Goal: Transaction & Acquisition: Purchase product/service

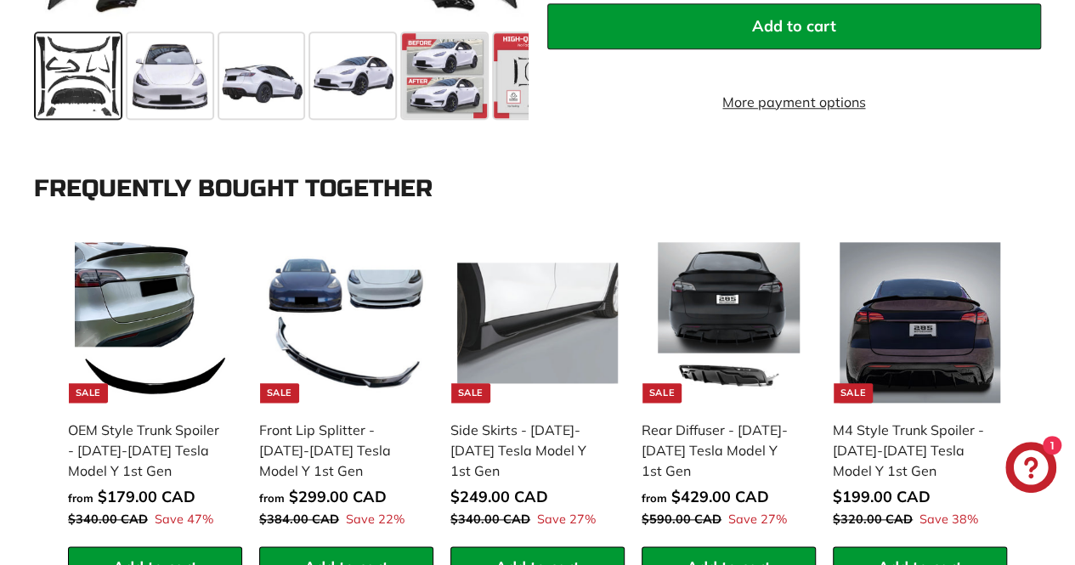
scroll to position [690, 0]
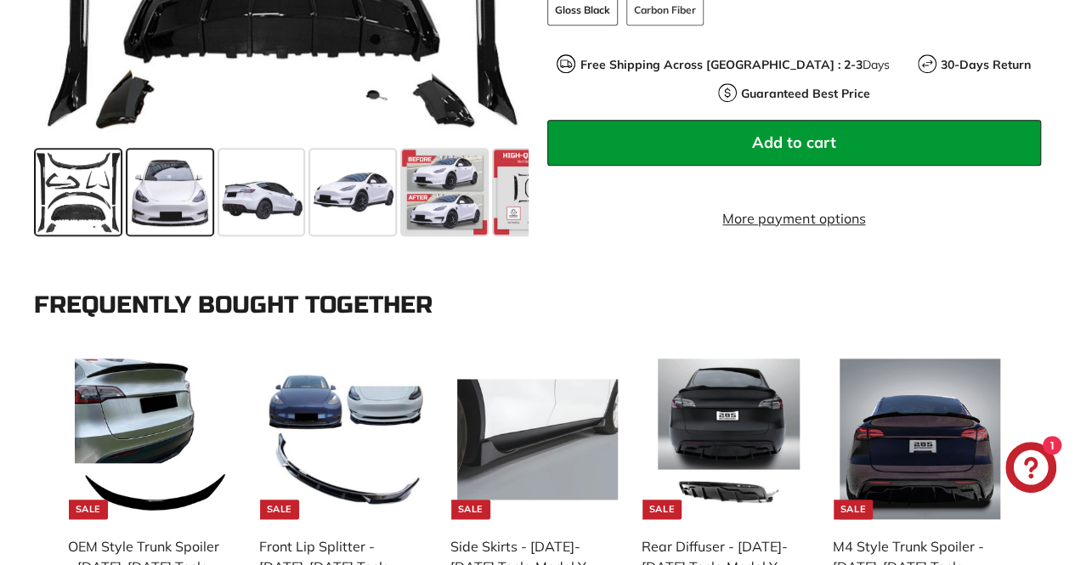
click at [204, 186] on span at bounding box center [170, 192] width 85 height 85
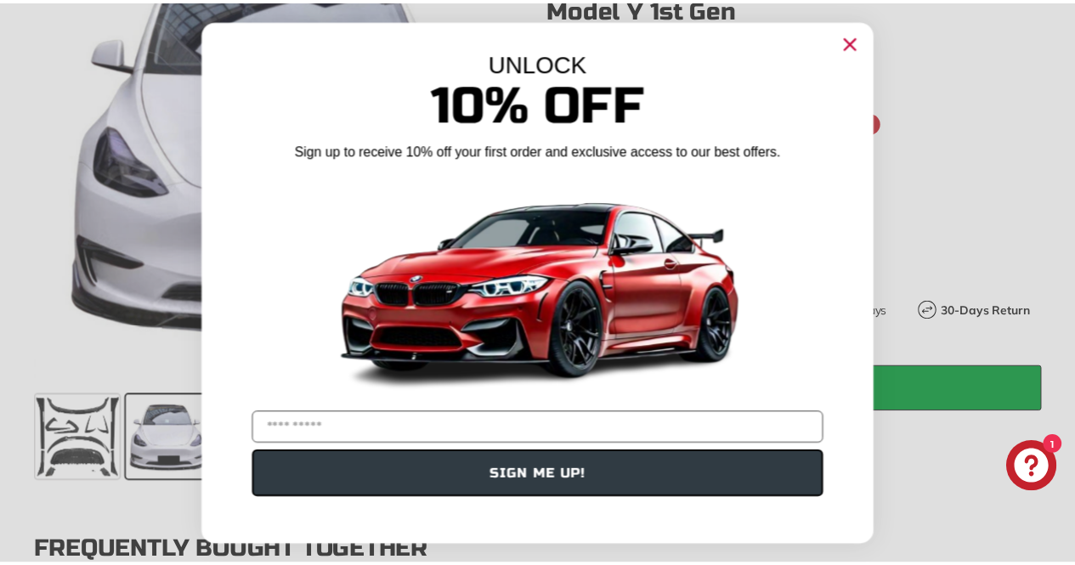
scroll to position [441, 0]
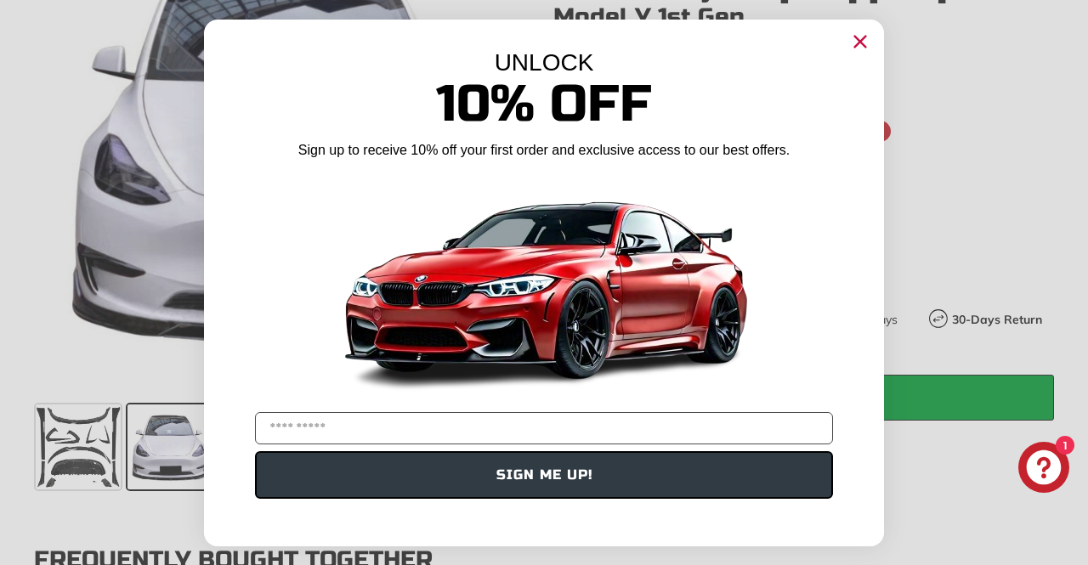
click at [859, 36] on circle "Close dialog" at bounding box center [861, 41] width 26 height 26
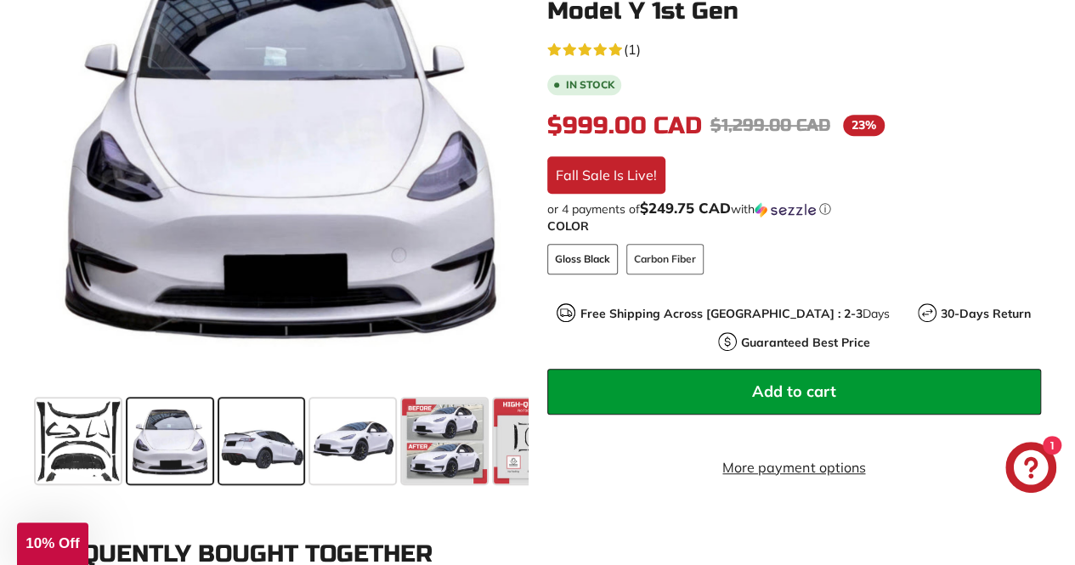
click at [266, 427] on span at bounding box center [261, 441] width 85 height 85
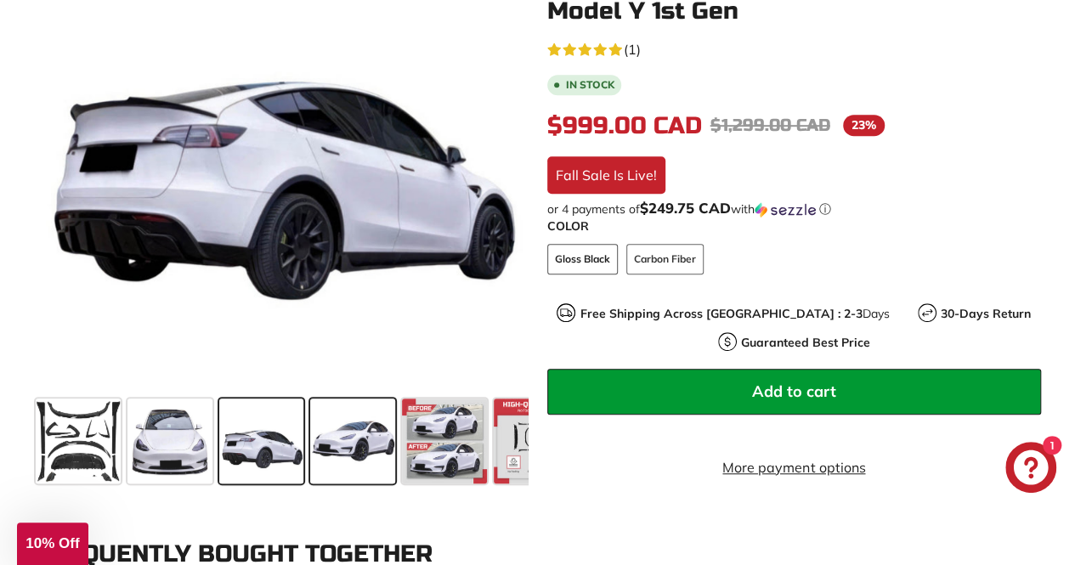
click at [359, 438] on span at bounding box center [352, 441] width 85 height 85
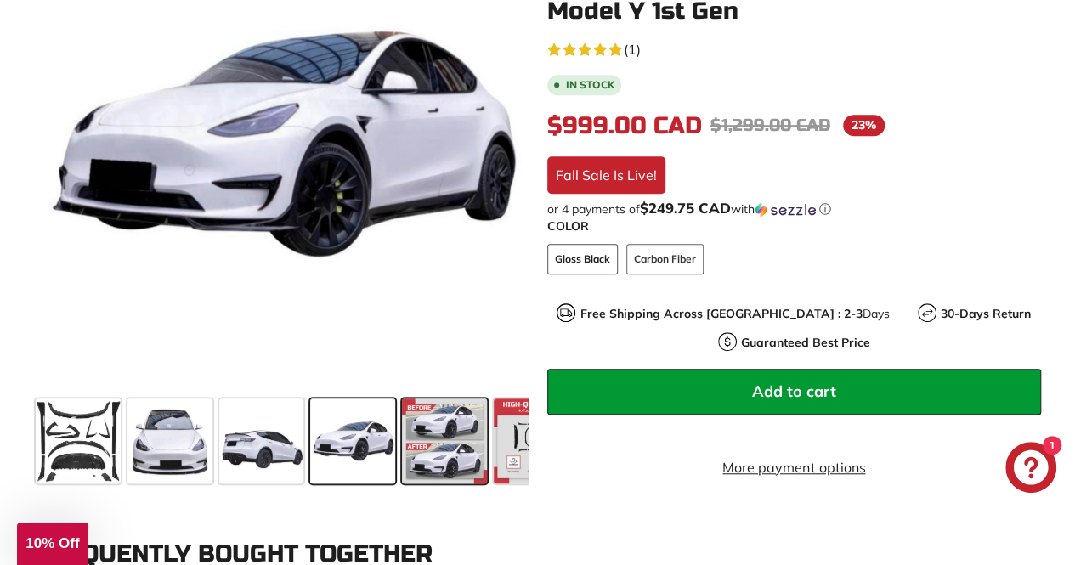
click at [425, 441] on span at bounding box center [444, 441] width 85 height 85
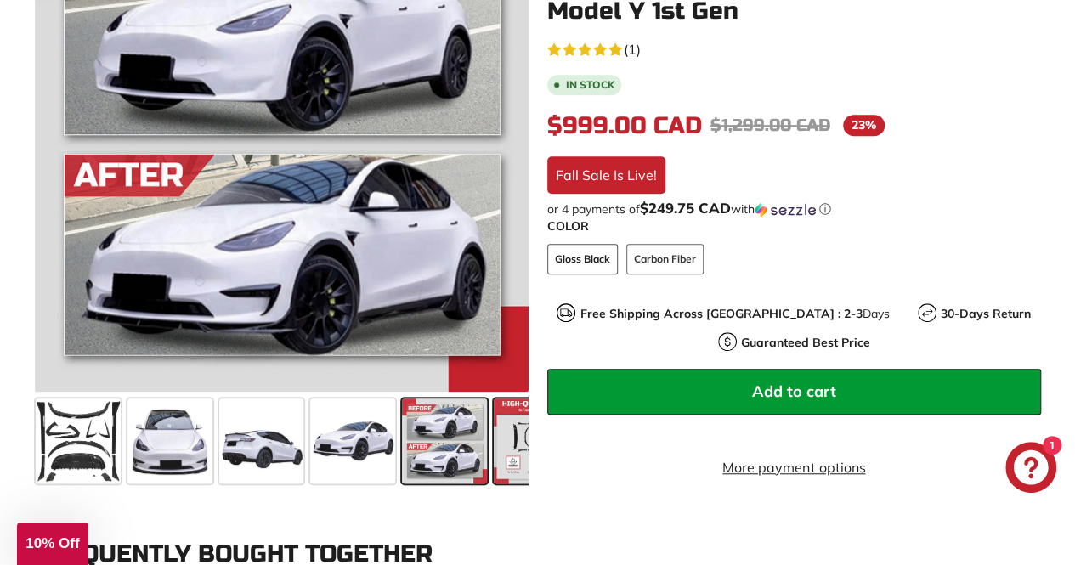
click at [500, 441] on span at bounding box center [536, 441] width 85 height 85
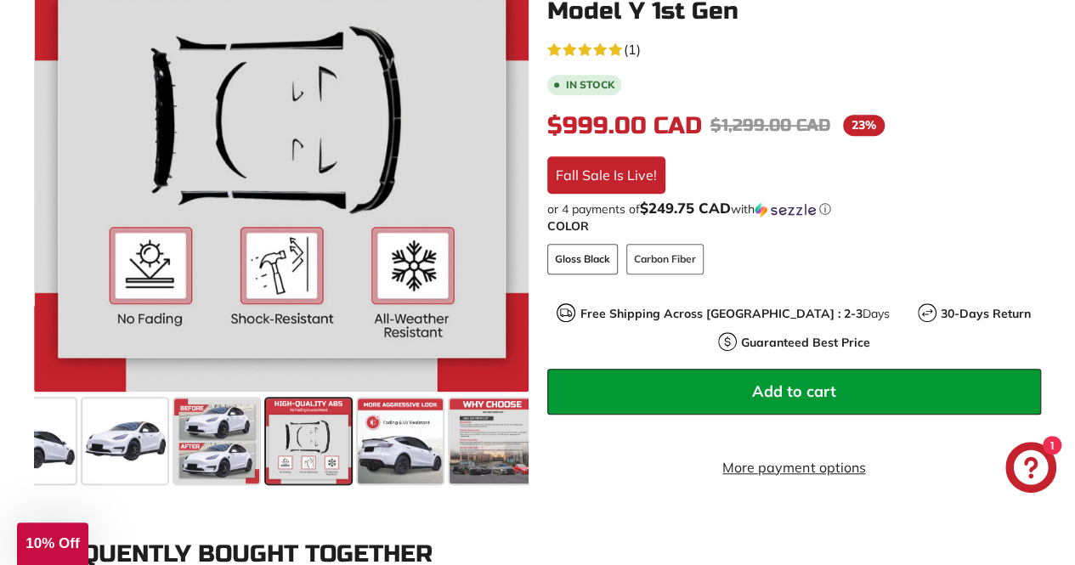
scroll to position [0, 238]
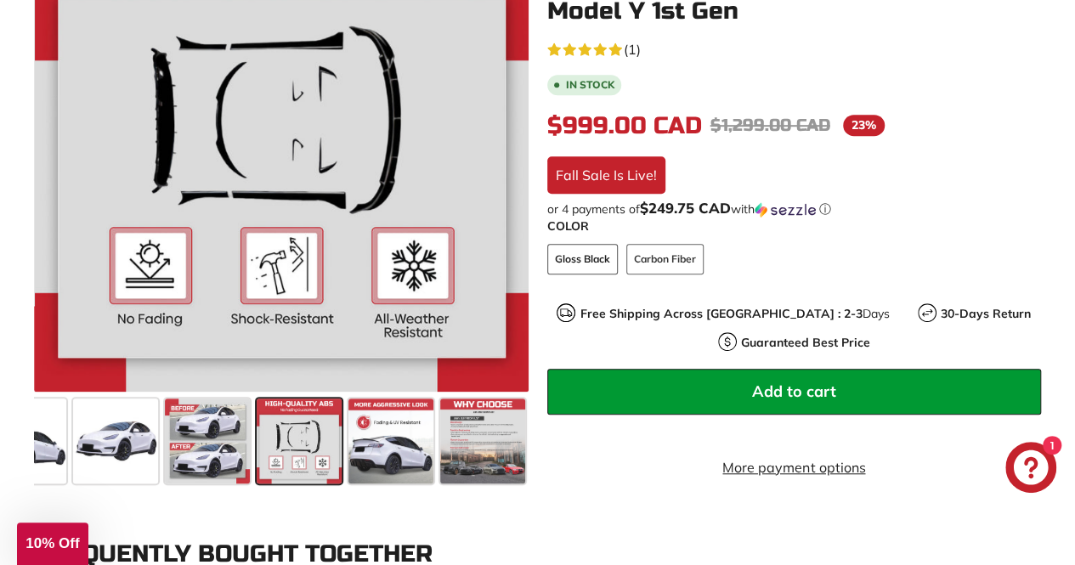
click at [500, 441] on span at bounding box center [482, 441] width 85 height 85
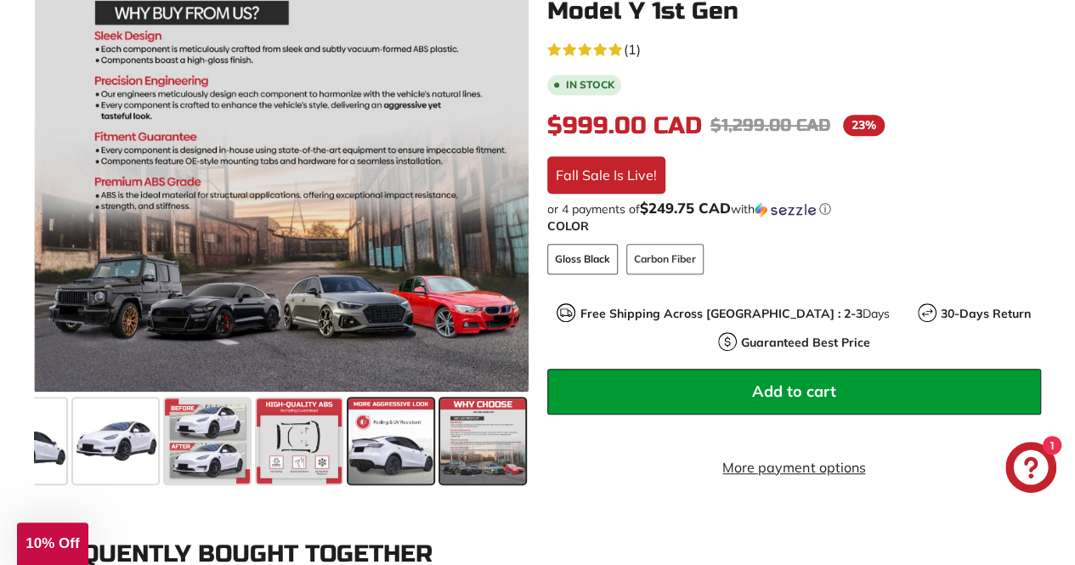
click at [406, 446] on span at bounding box center [391, 441] width 85 height 85
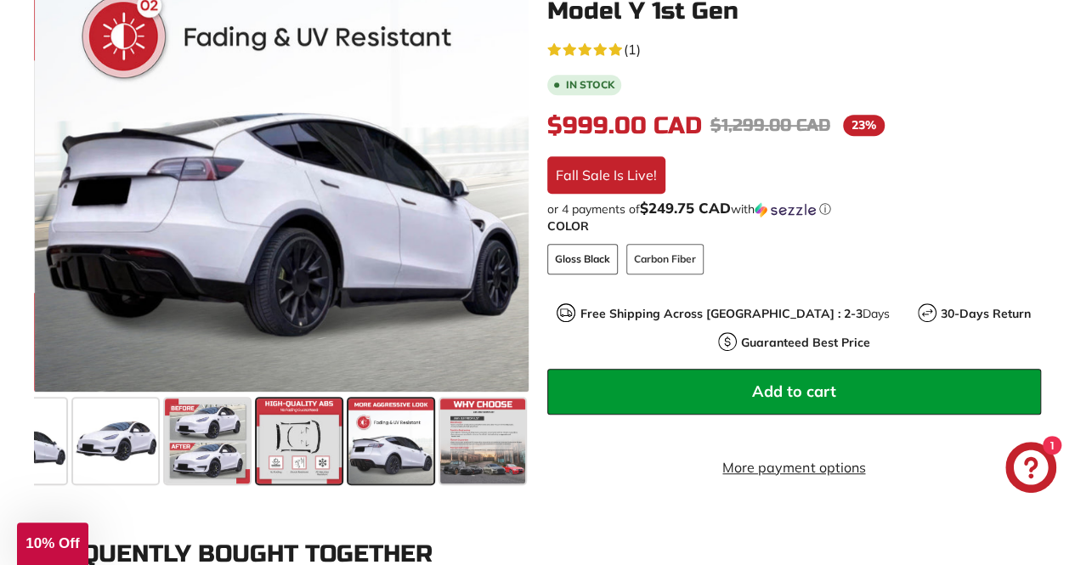
click at [315, 438] on span at bounding box center [299, 441] width 85 height 85
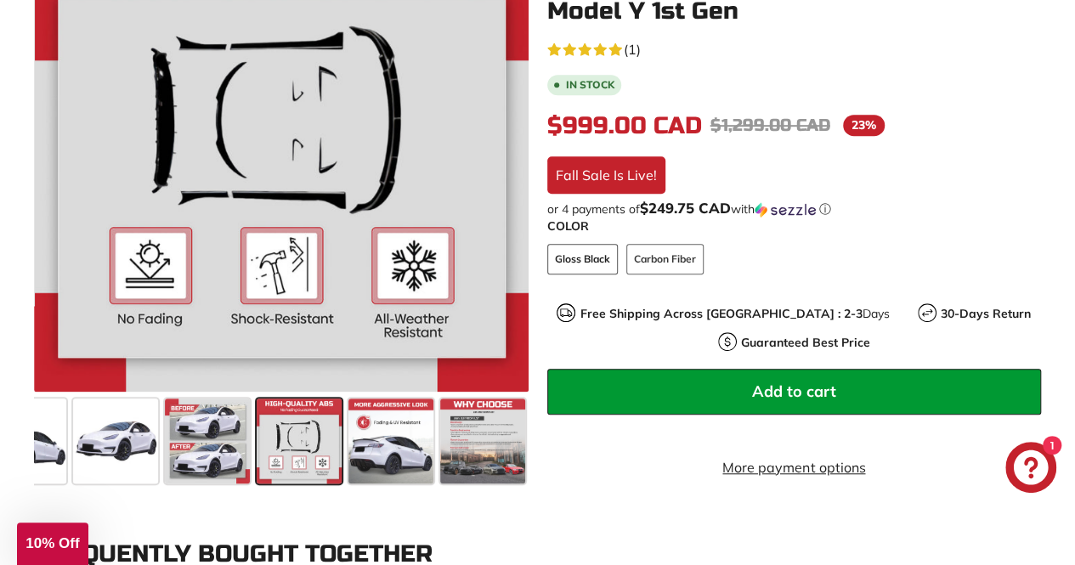
click at [315, 438] on span at bounding box center [299, 441] width 85 height 85
click at [226, 445] on span at bounding box center [207, 441] width 85 height 85
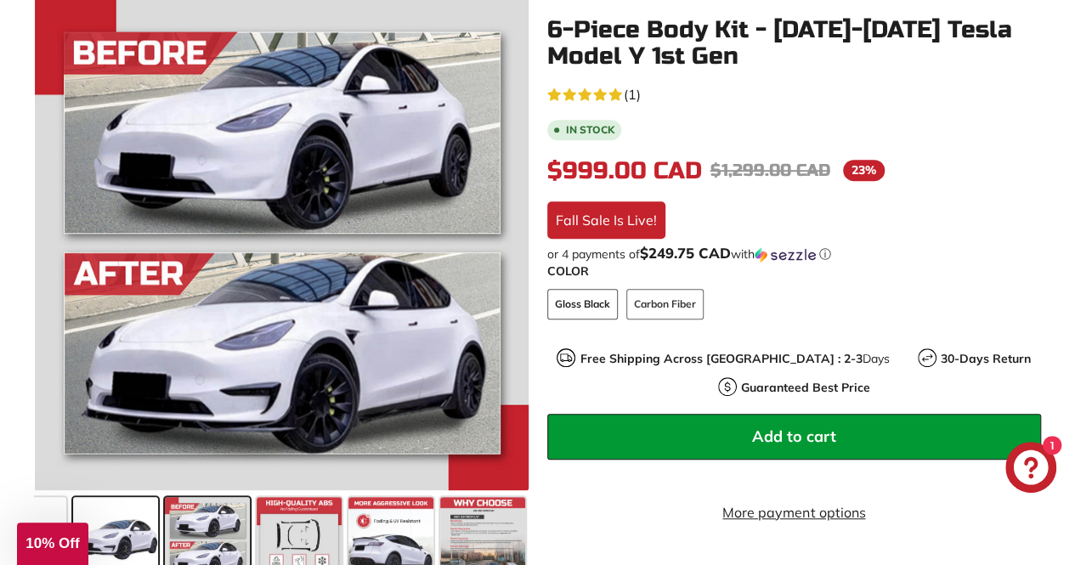
scroll to position [343, 0]
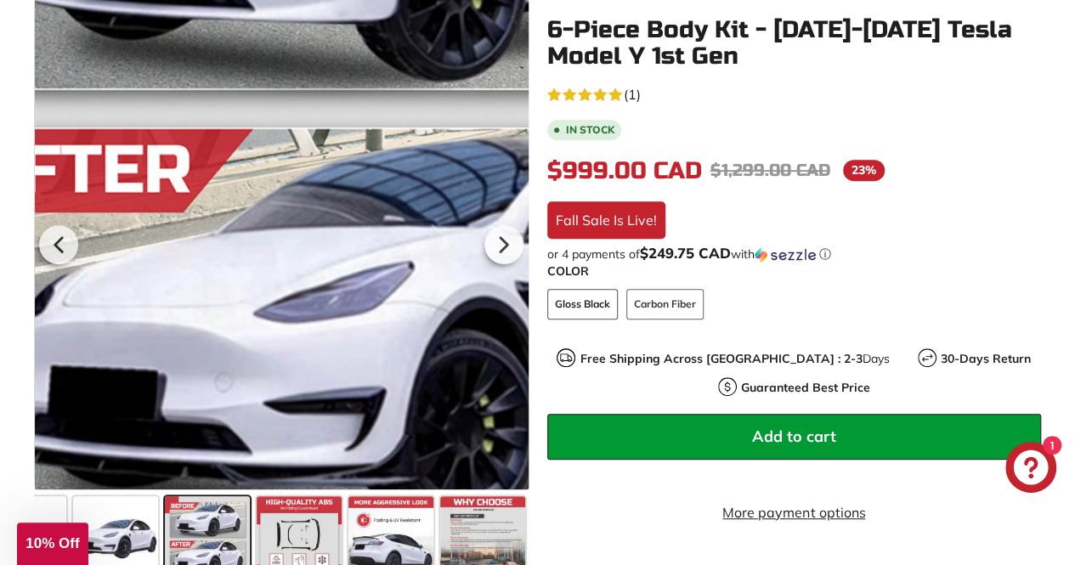
click at [175, 375] on div at bounding box center [282, 242] width 495 height 495
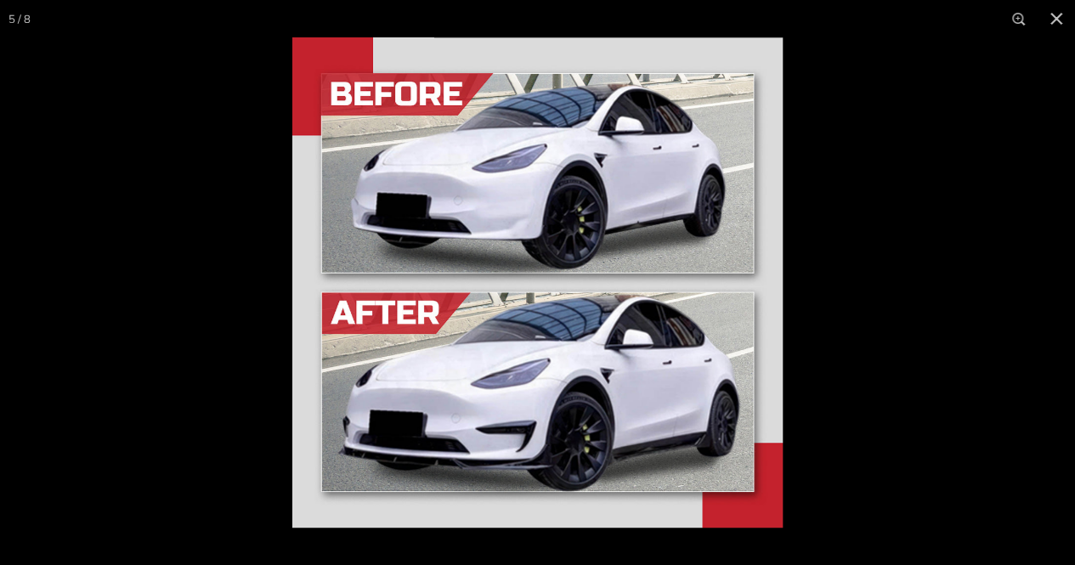
click at [175, 375] on div at bounding box center [537, 282] width 1075 height 565
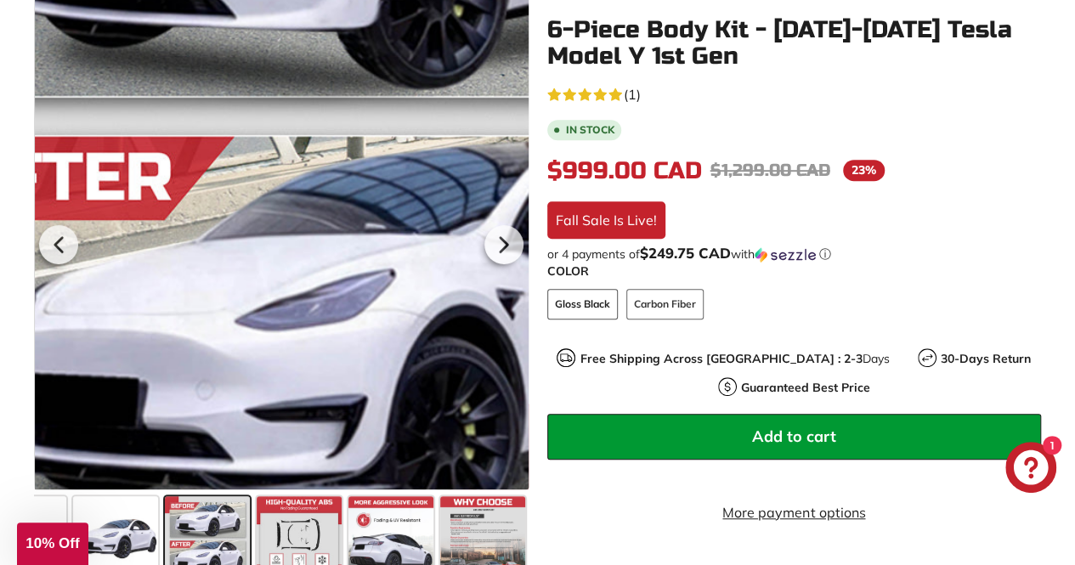
click at [194, 367] on div at bounding box center [282, 242] width 495 height 495
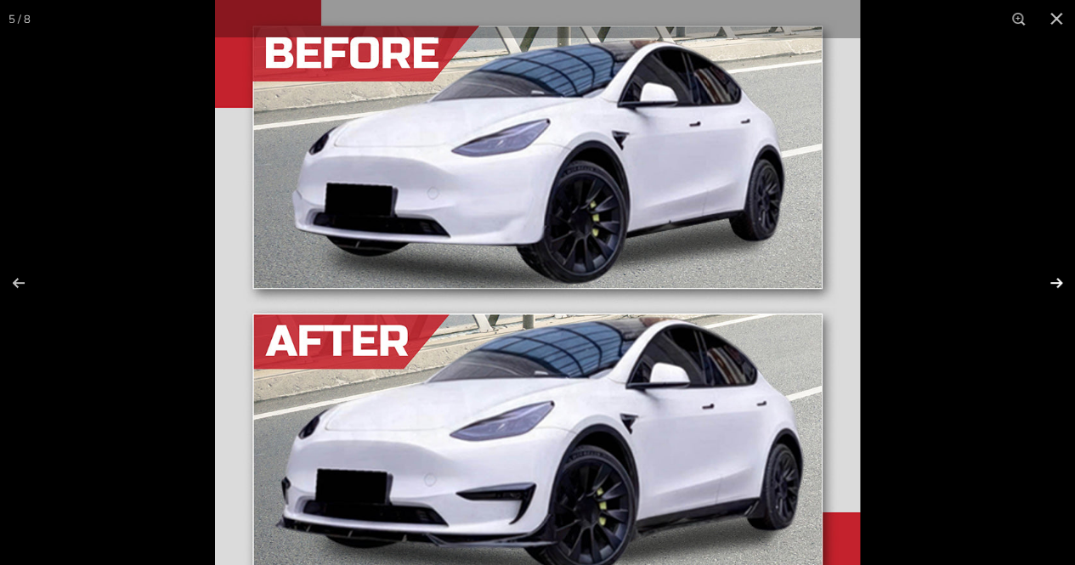
click at [1062, 288] on button at bounding box center [1046, 283] width 60 height 85
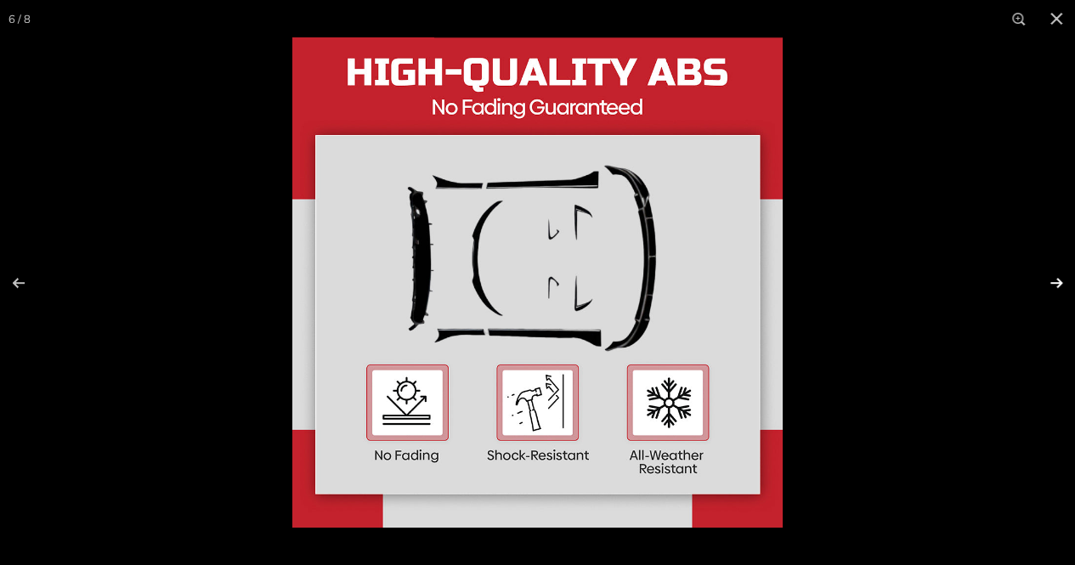
click at [1062, 288] on button at bounding box center [1046, 283] width 60 height 85
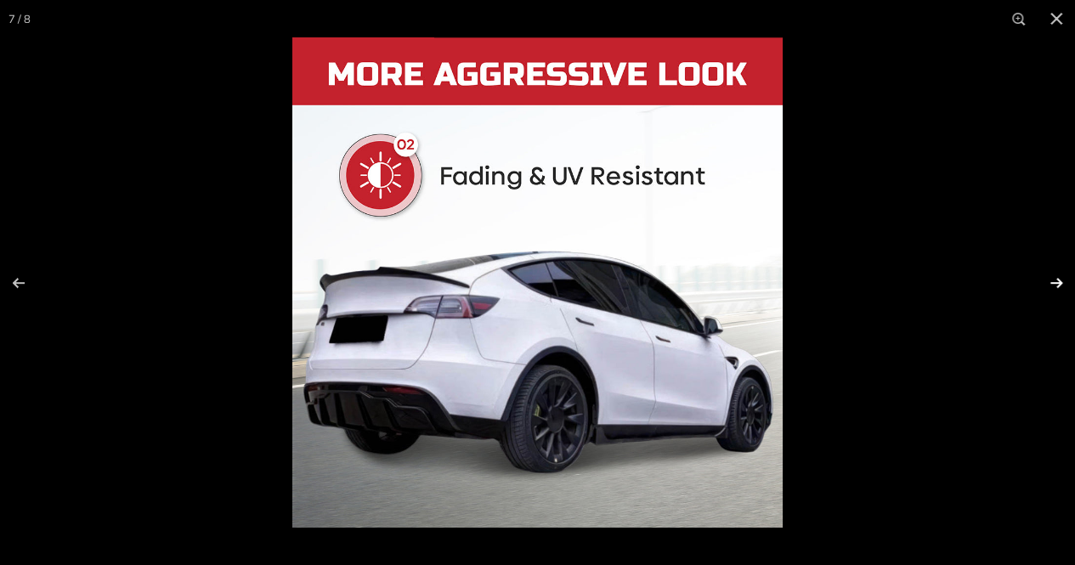
click at [1062, 288] on button at bounding box center [1046, 283] width 60 height 85
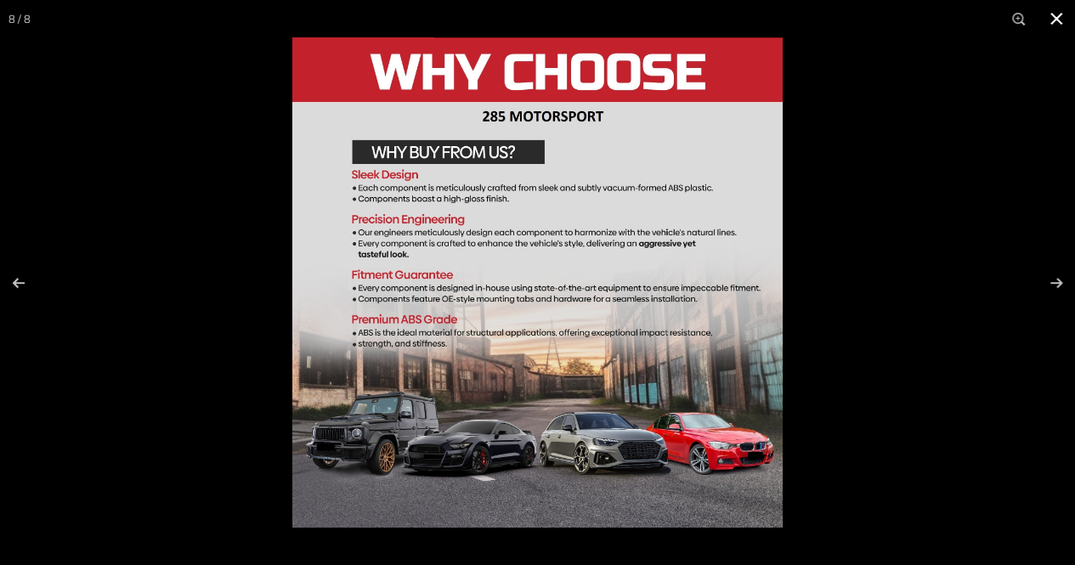
click at [1064, 24] on button at bounding box center [1056, 18] width 37 height 37
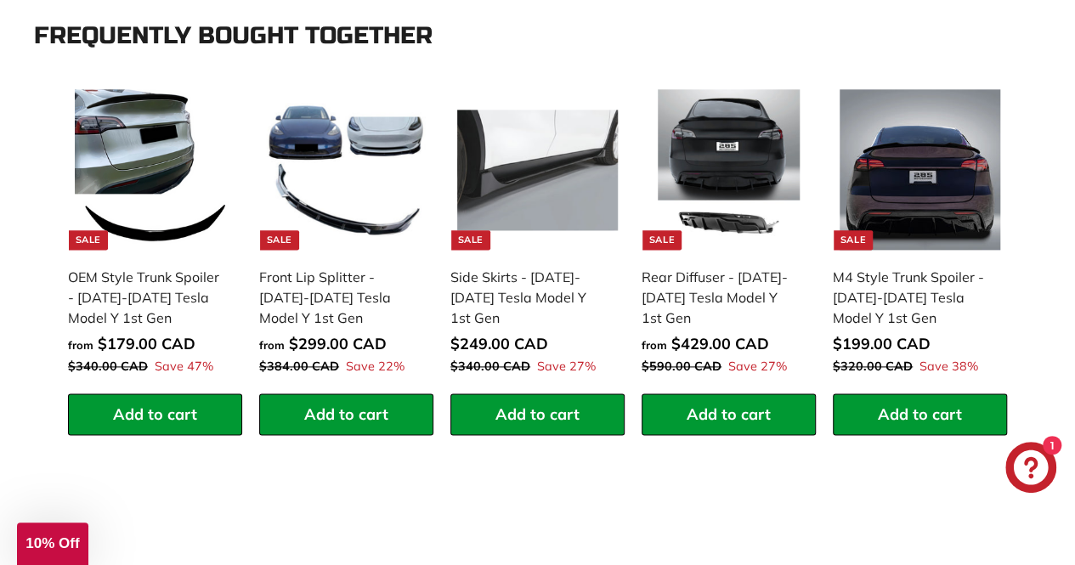
scroll to position [958, 0]
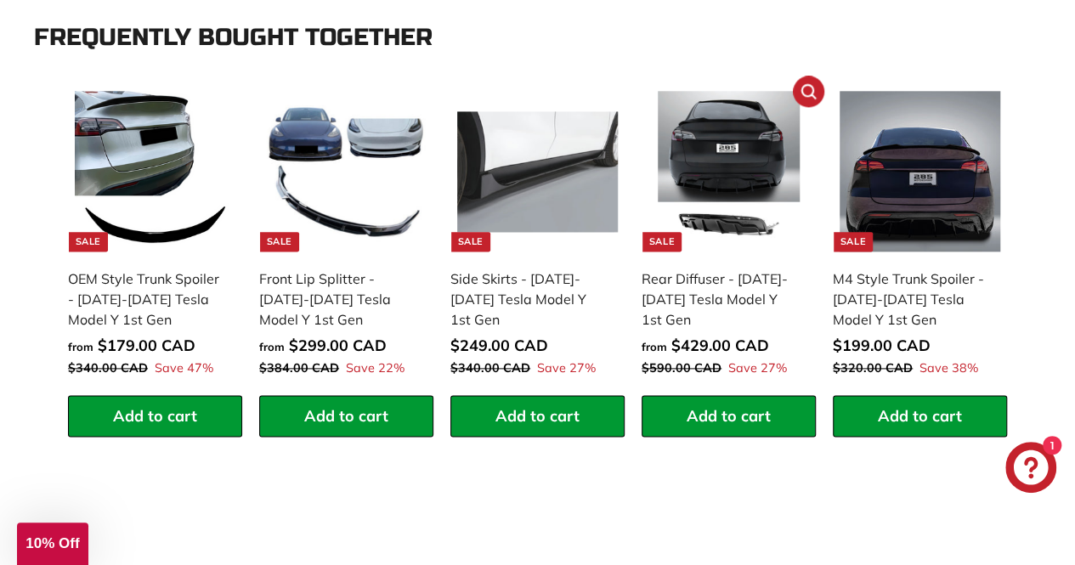
click at [706, 230] on img at bounding box center [729, 171] width 161 height 161
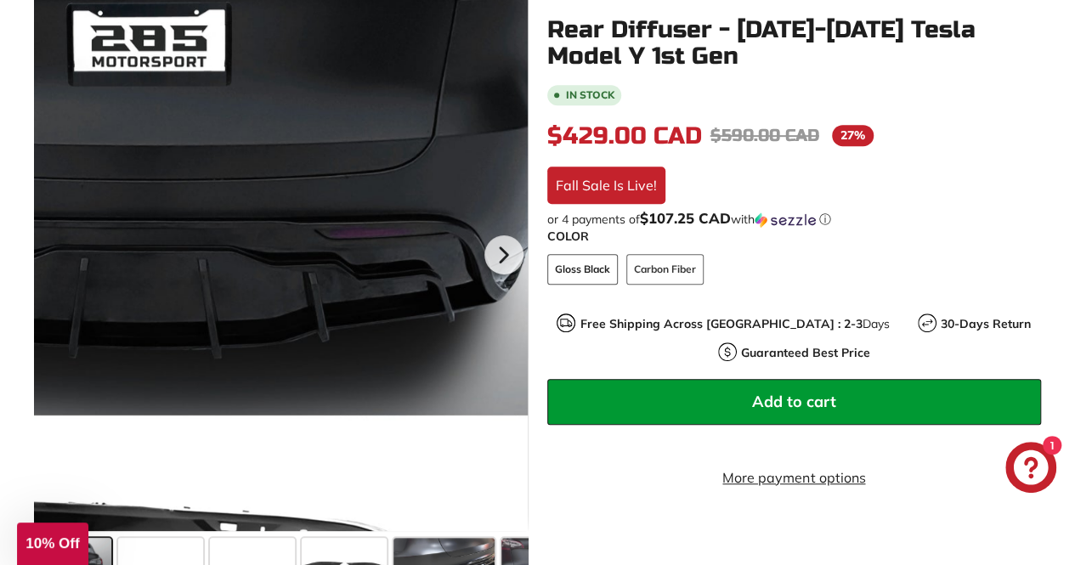
click at [403, 300] on div at bounding box center [281, 253] width 494 height 558
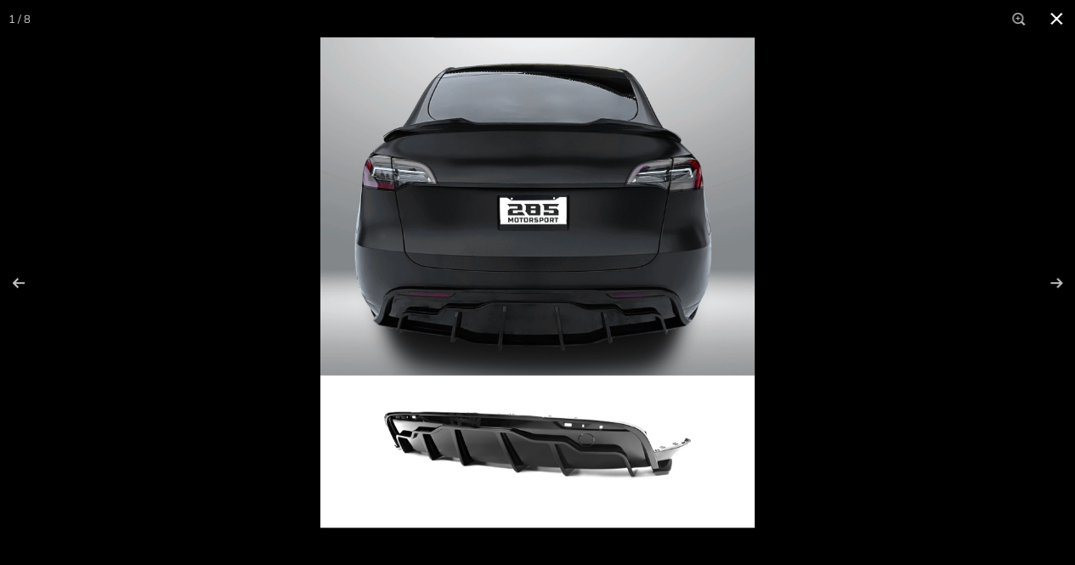
click at [1057, 22] on button at bounding box center [1056, 18] width 37 height 37
